Goal: Transaction & Acquisition: Purchase product/service

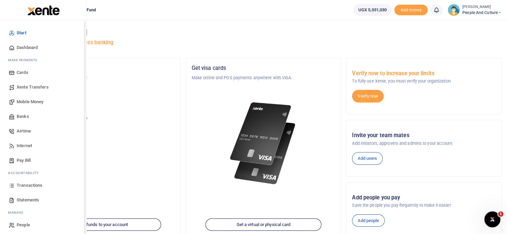
click at [25, 185] on span "Transactions" at bounding box center [30, 185] width 26 height 7
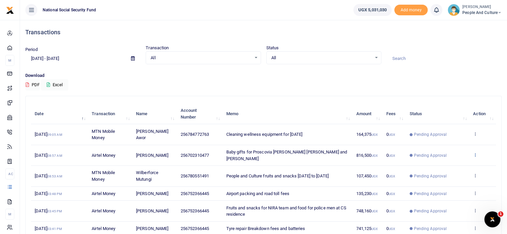
click at [474, 153] on icon at bounding box center [475, 155] width 4 height 5
click at [458, 164] on link "View details" at bounding box center [450, 165] width 53 height 9
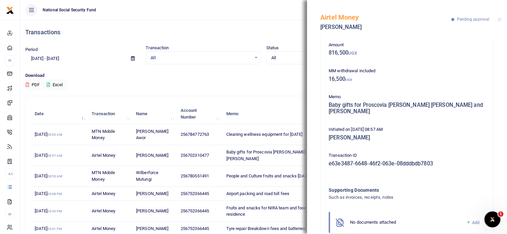
scroll to position [52, 0]
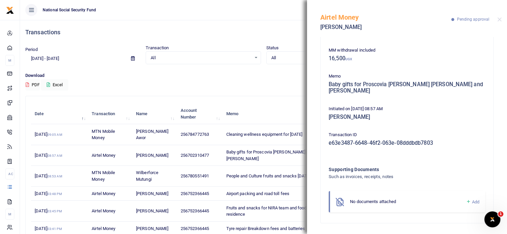
click at [466, 202] on icon at bounding box center [468, 202] width 5 height 6
click at [472, 201] on span "Add" at bounding box center [475, 202] width 7 height 5
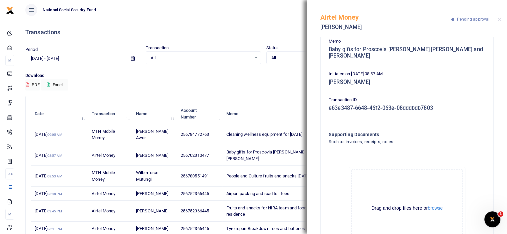
scroll to position [127, 0]
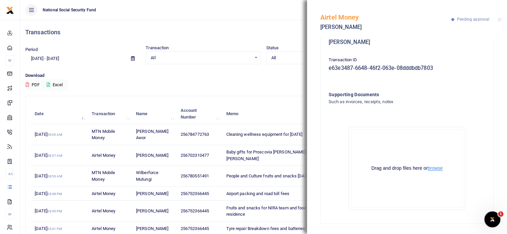
click at [436, 166] on button "browse" at bounding box center [435, 168] width 15 height 5
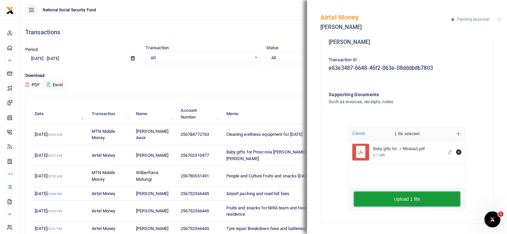
click at [429, 201] on button "Upload 1 file" at bounding box center [407, 199] width 106 height 15
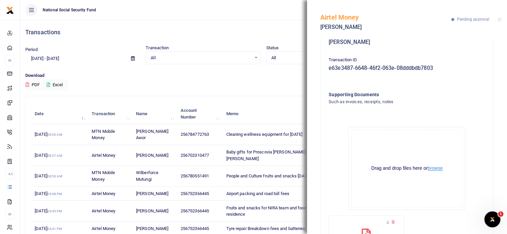
scroll to position [33, 0]
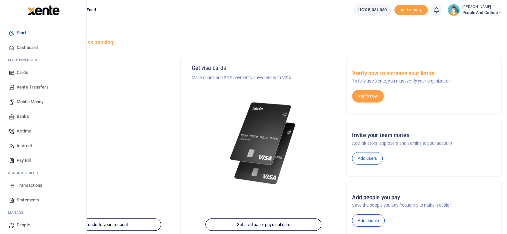
click at [36, 101] on span "Mobile Money" at bounding box center [30, 102] width 27 height 7
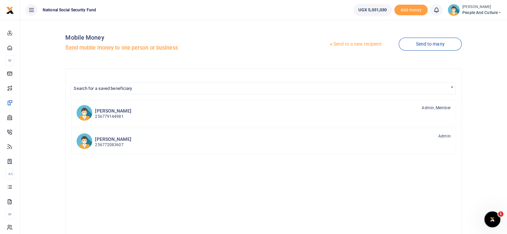
click at [352, 44] on link "Send to a new recipient" at bounding box center [355, 44] width 87 height 12
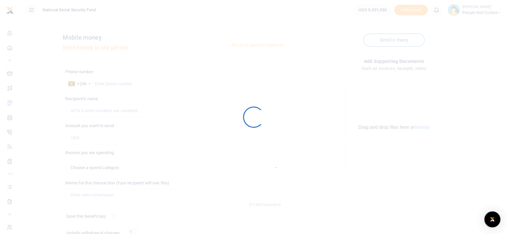
select select
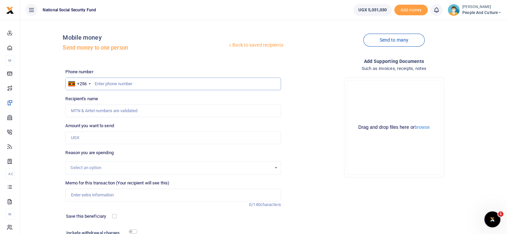
click at [128, 82] on input "text" at bounding box center [172, 84] width 215 height 13
type input "0752366445"
click at [117, 141] on input "Amount you want to send" at bounding box center [172, 138] width 215 height 13
type input "[PERSON_NAME]"
type input "85,000"
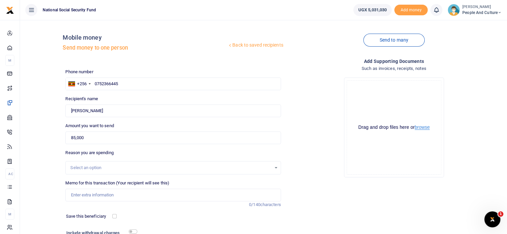
click at [421, 129] on button "browse" at bounding box center [422, 127] width 15 height 5
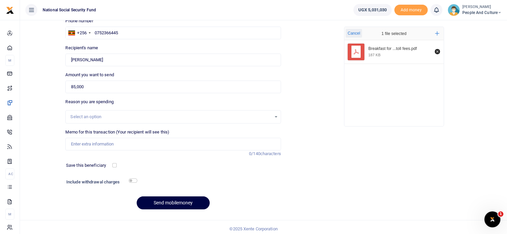
scroll to position [54, 0]
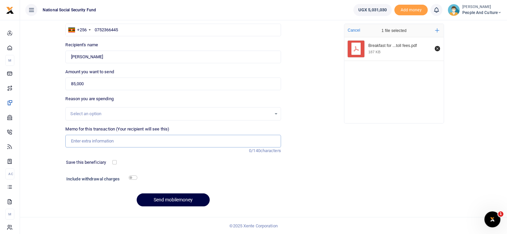
click at [95, 142] on input "Memo for this transaction (Your recipient will see this)" at bounding box center [172, 141] width 215 height 13
paste input "Breakfast for NIRA team and road toll fees"
type input "Breakfast for NIRA team and road toll fees"
click at [132, 176] on input "checkbox" at bounding box center [133, 178] width 9 height 4
checkbox input "true"
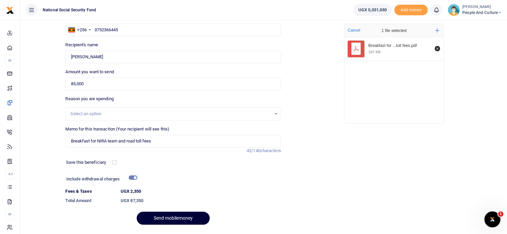
click at [164, 218] on button "Send mobilemoney" at bounding box center [173, 218] width 73 height 13
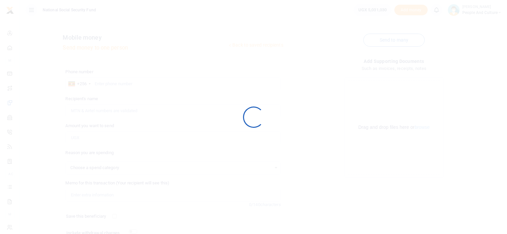
scroll to position [54, 0]
select select
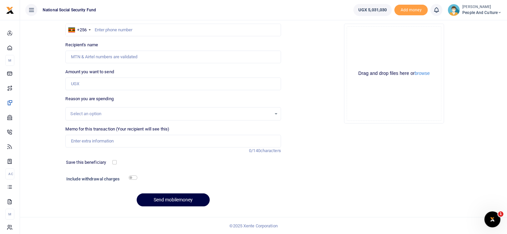
scroll to position [0, 0]
click at [121, 31] on input "text" at bounding box center [172, 30] width 215 height 13
